Goal: Task Accomplishment & Management: Manage account settings

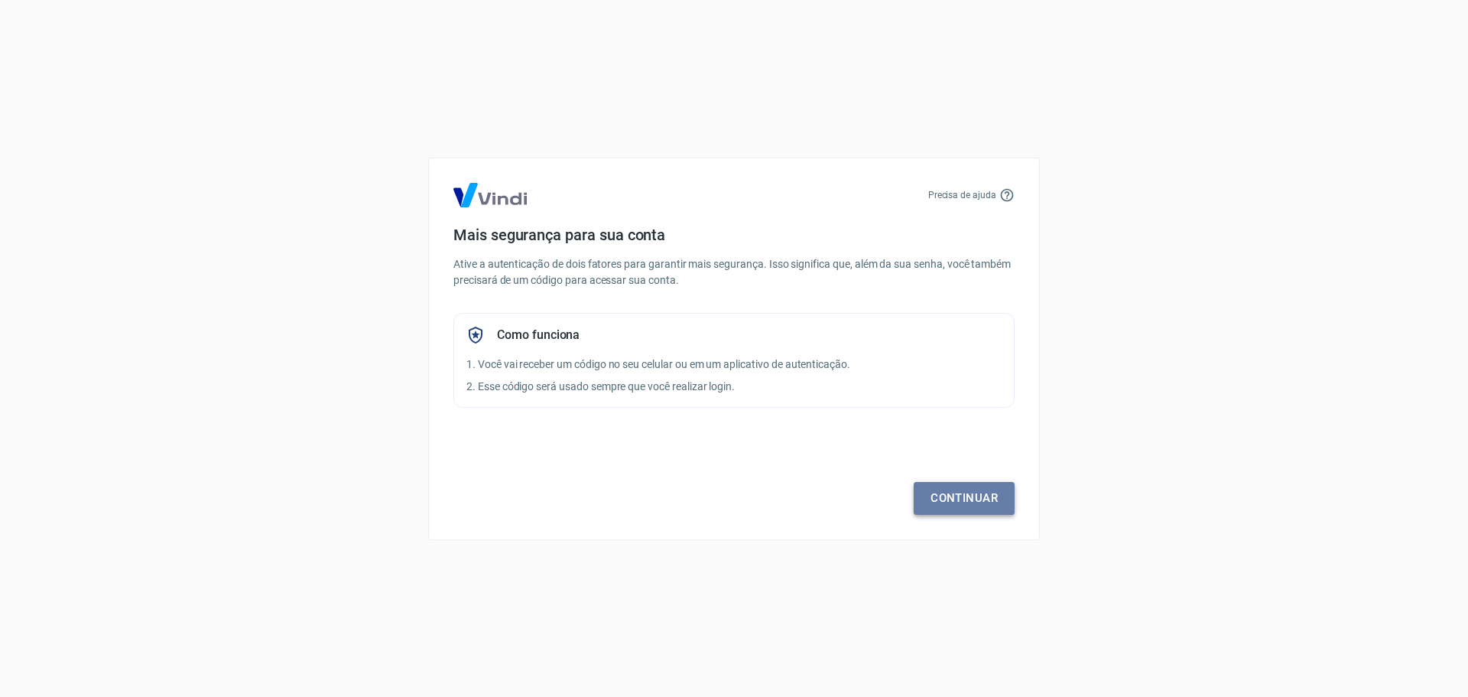
click at [982, 491] on link "Continuar" at bounding box center [964, 498] width 101 height 32
